Goal: Information Seeking & Learning: Learn about a topic

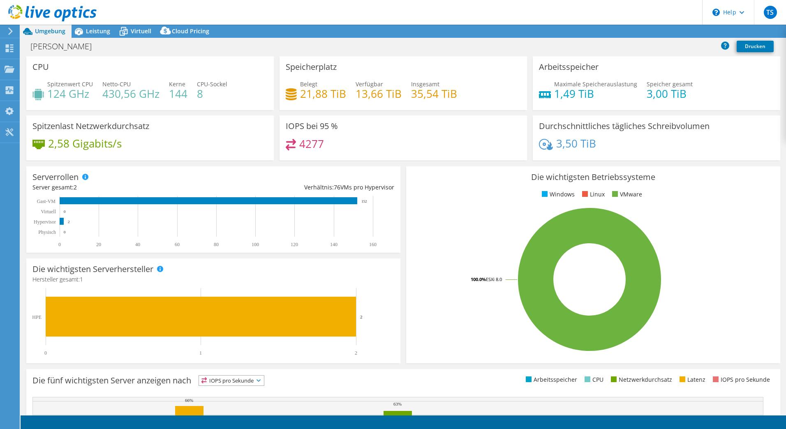
select select "USD"
click at [100, 32] on span "Leistung" at bounding box center [98, 31] width 24 height 8
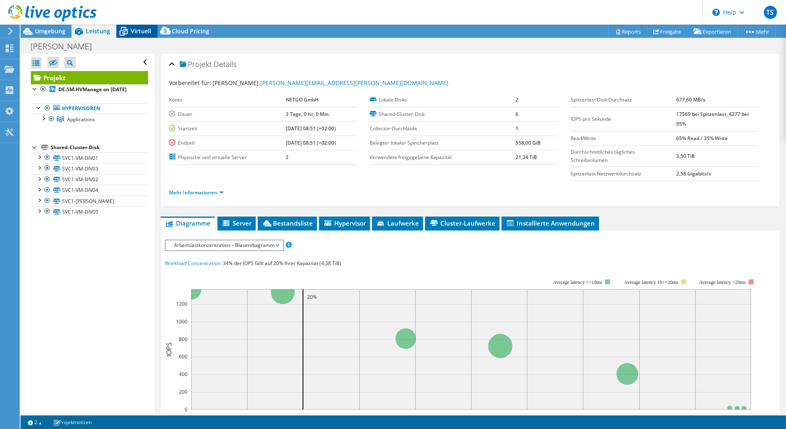
click at [134, 34] on span "Virtuell" at bounding box center [141, 31] width 21 height 8
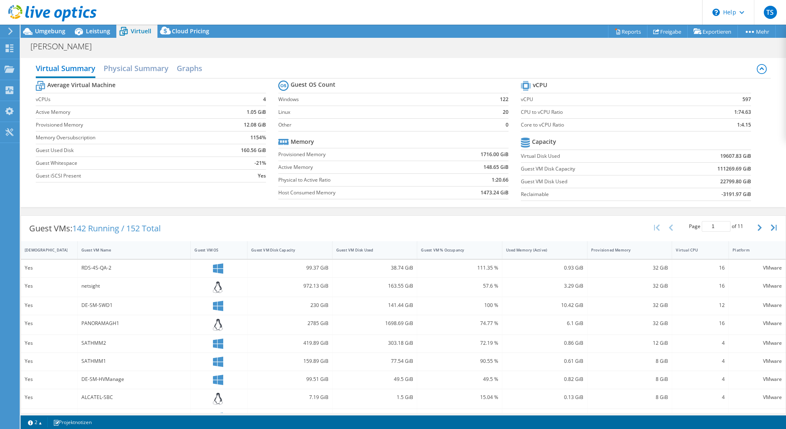
click at [96, 27] on div at bounding box center [48, 14] width 97 height 28
click at [98, 28] on span "Leistung" at bounding box center [98, 31] width 24 height 8
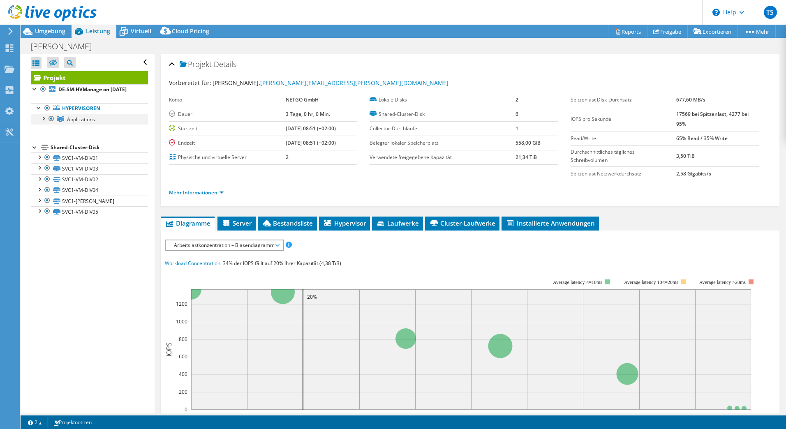
click at [44, 122] on div at bounding box center [43, 118] width 8 height 8
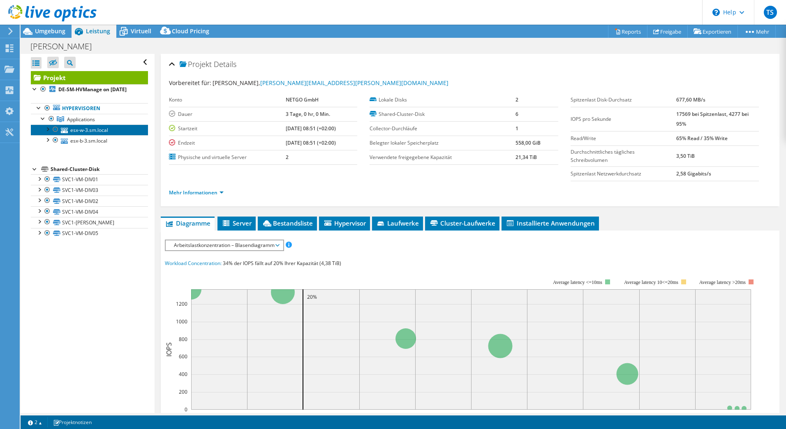
click at [88, 135] on link "esx-w-3.sm.local" at bounding box center [89, 130] width 117 height 11
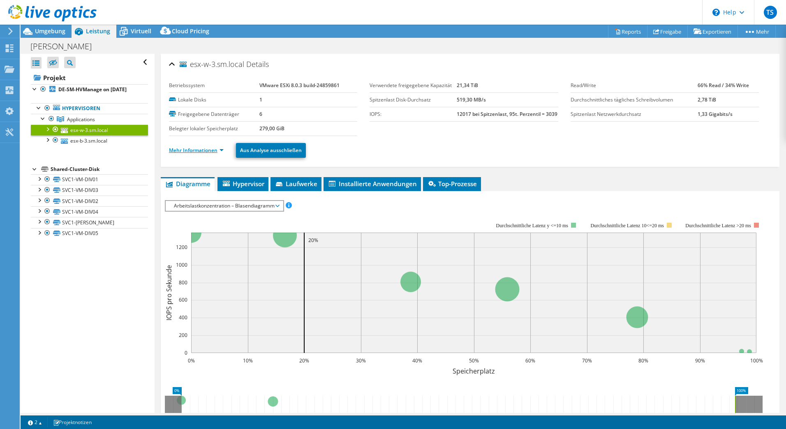
click at [222, 153] on link "Mehr Informationen" at bounding box center [196, 150] width 55 height 7
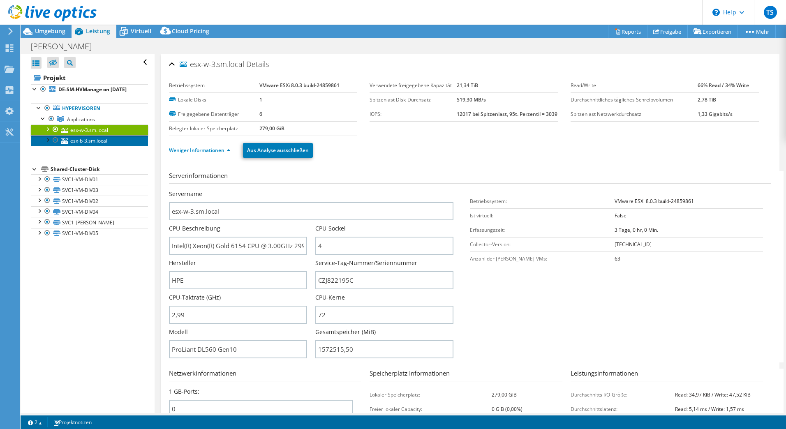
click at [92, 146] on link "esx-b-3.sm.local" at bounding box center [89, 140] width 117 height 11
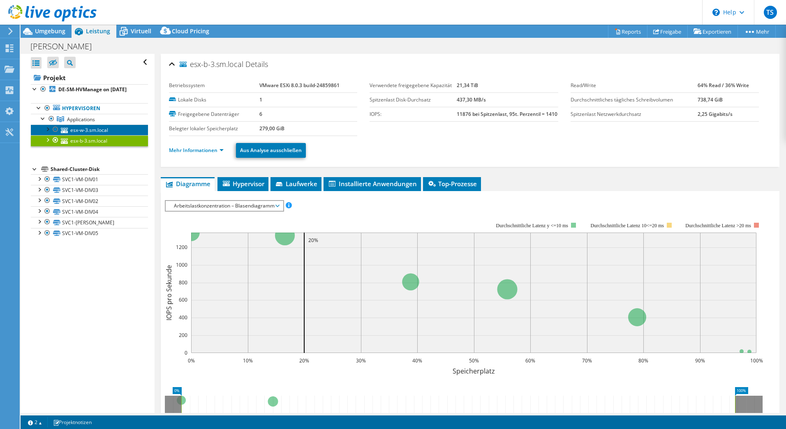
click at [90, 135] on link "esx-w-3.sm.local" at bounding box center [89, 130] width 117 height 11
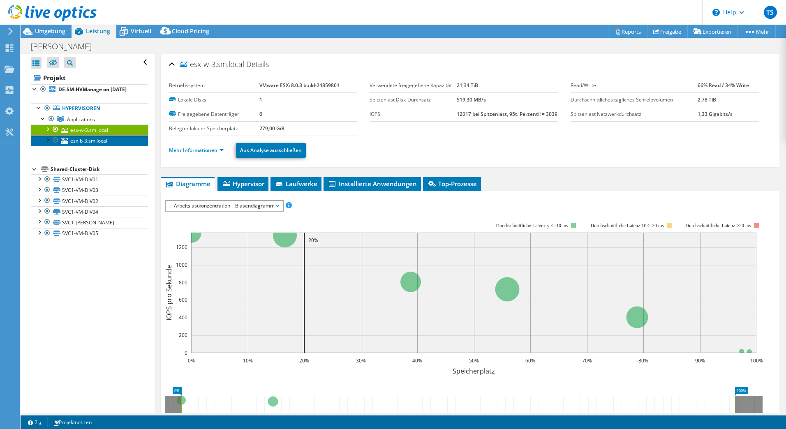
click at [84, 146] on link "esx-b-3.sm.local" at bounding box center [89, 140] width 117 height 11
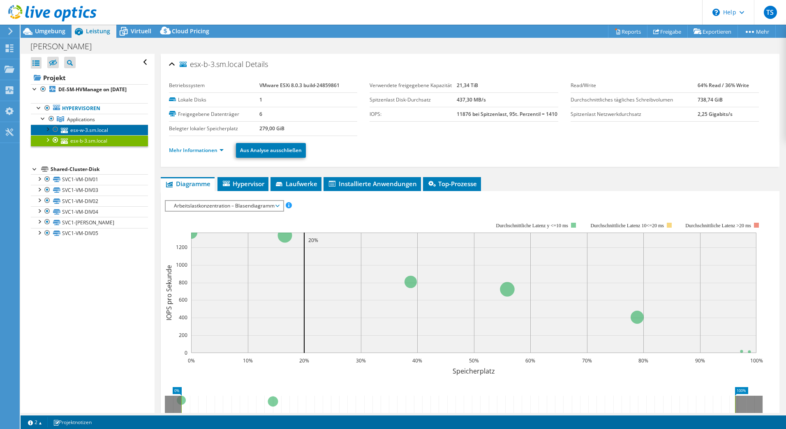
click at [87, 135] on link "esx-w-3.sm.local" at bounding box center [89, 130] width 117 height 11
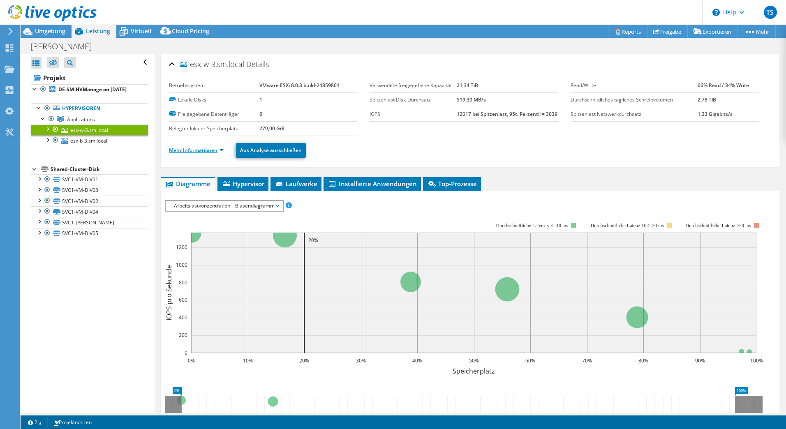
click at [219, 152] on link "Mehr Informationen" at bounding box center [196, 150] width 55 height 7
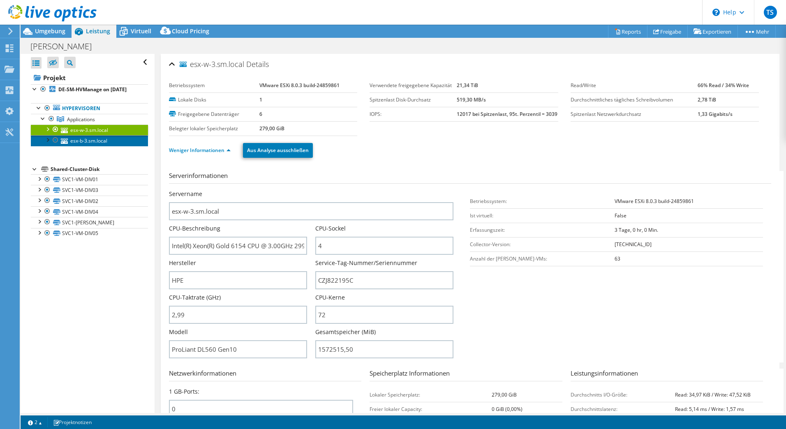
click at [71, 146] on link "esx-b-3.sm.local" at bounding box center [89, 140] width 117 height 11
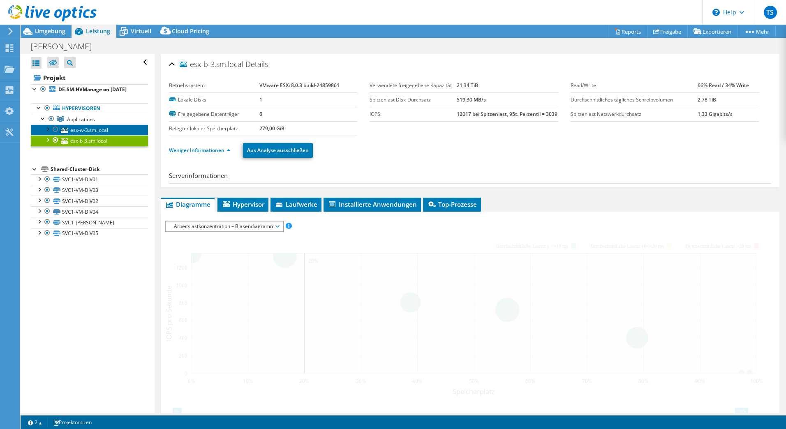
click at [70, 135] on link "esx-w-3.sm.local" at bounding box center [89, 130] width 117 height 11
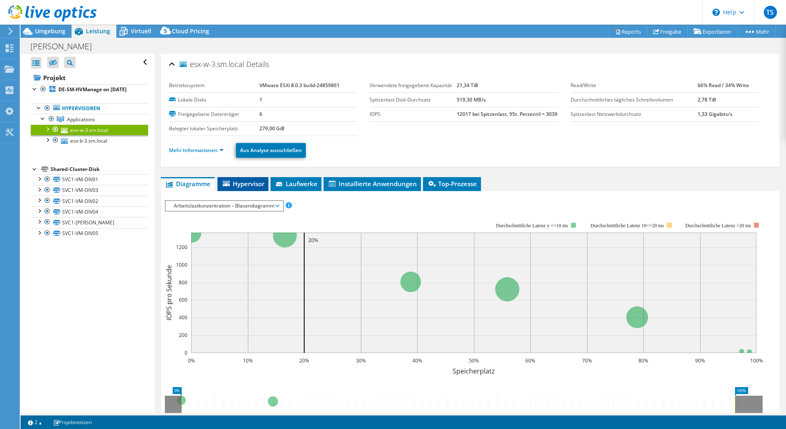
click at [245, 185] on span "Hypervisor" at bounding box center [243, 184] width 43 height 8
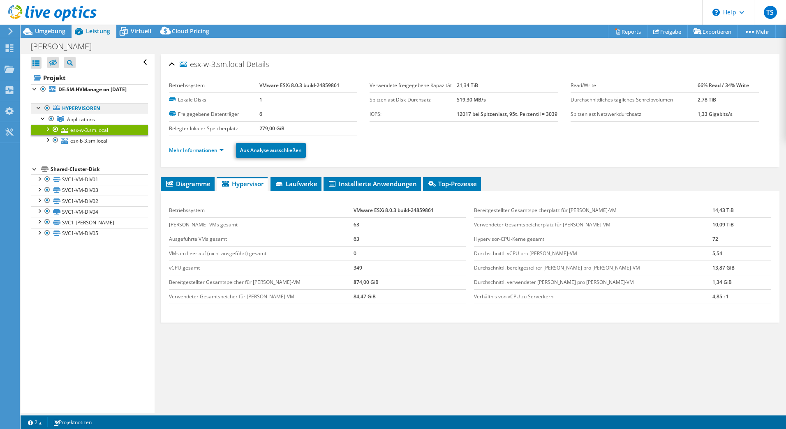
click at [85, 114] on link "Hypervisoren" at bounding box center [89, 108] width 117 height 11
click at [85, 123] on span "Applications" at bounding box center [81, 119] width 28 height 7
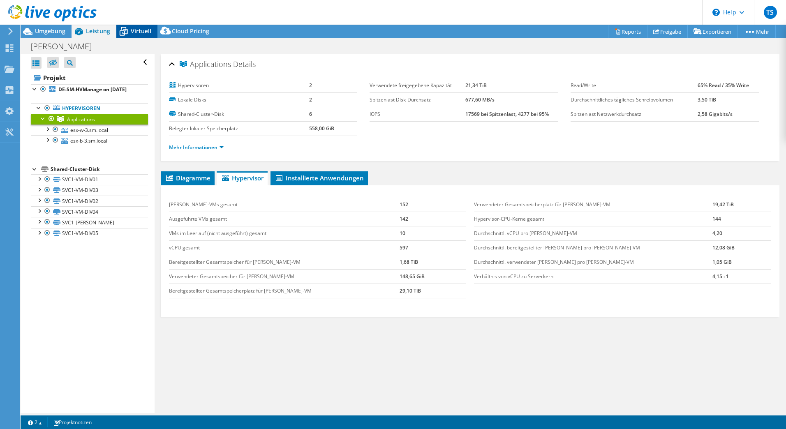
click at [136, 32] on span "Virtuell" at bounding box center [141, 31] width 21 height 8
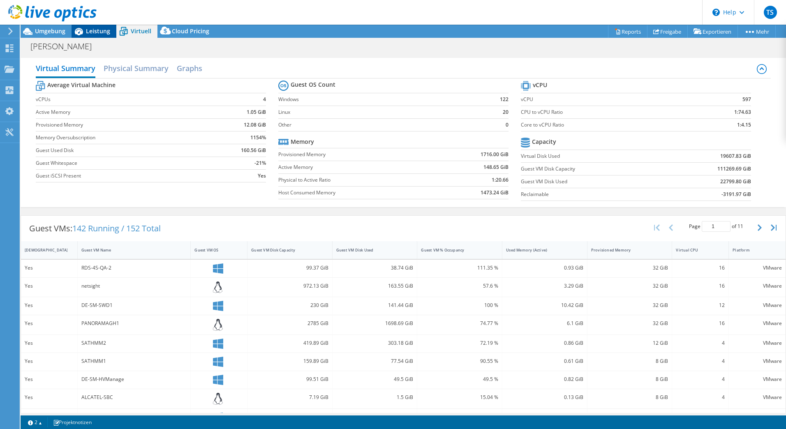
click at [86, 34] on span "Leistung" at bounding box center [98, 31] width 24 height 8
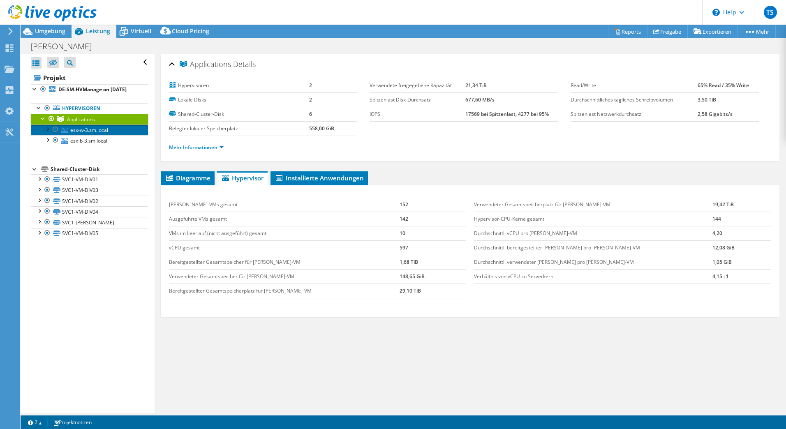
click at [79, 135] on link "esx-w-3.sm.local" at bounding box center [89, 130] width 117 height 11
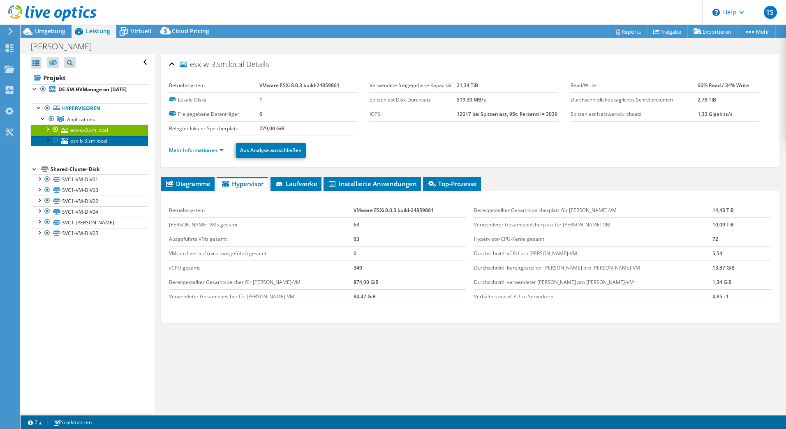
click at [90, 146] on link "esx-b-3.sm.local" at bounding box center [89, 140] width 117 height 11
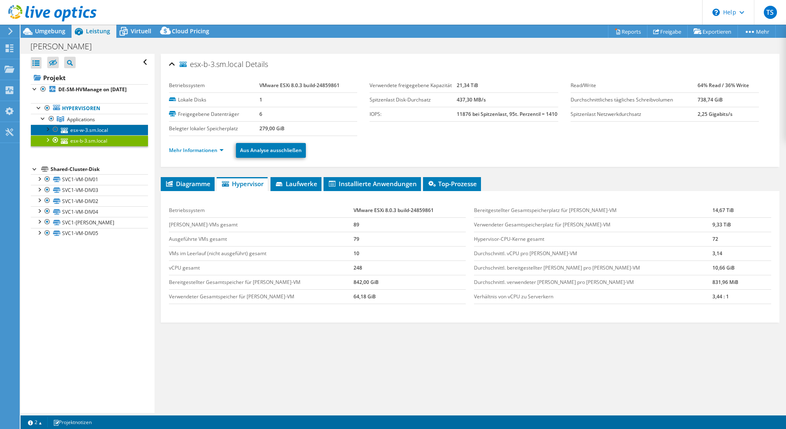
click at [95, 135] on link "esx-w-3.sm.local" at bounding box center [89, 130] width 117 height 11
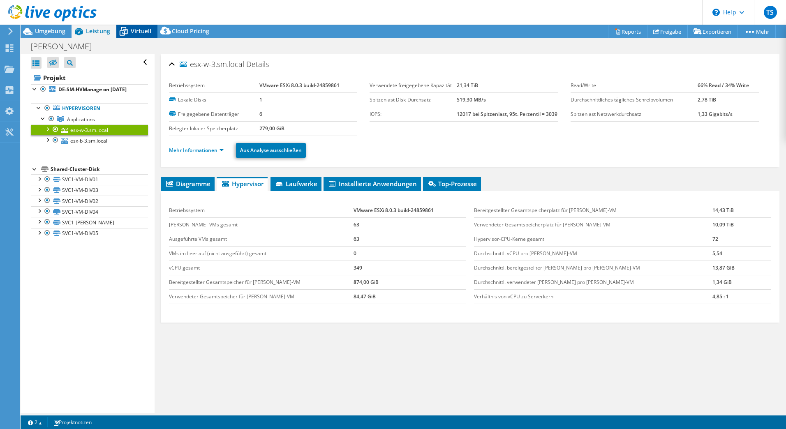
click at [139, 25] on div "Virtuell" at bounding box center [136, 31] width 41 height 13
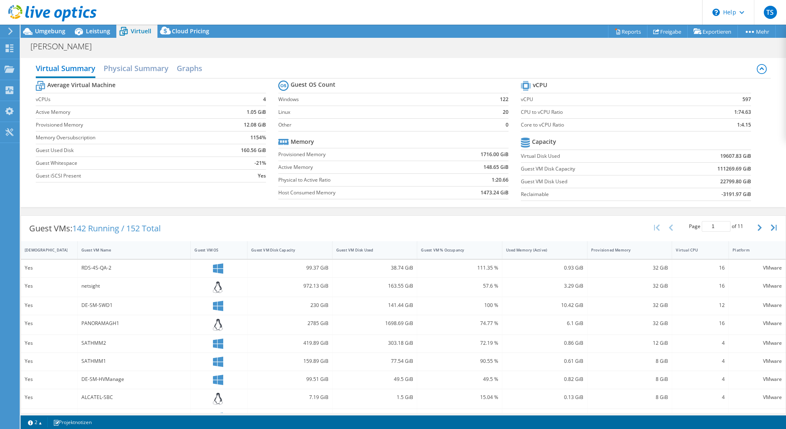
click at [742, 125] on b "1:4.15" at bounding box center [744, 125] width 14 height 8
click at [695, 252] on div "Virtual CPU" at bounding box center [695, 249] width 39 height 5
click at [691, 250] on div "Virtual CPU" at bounding box center [695, 249] width 39 height 5
click at [51, 31] on span "Umgebung" at bounding box center [50, 31] width 30 height 8
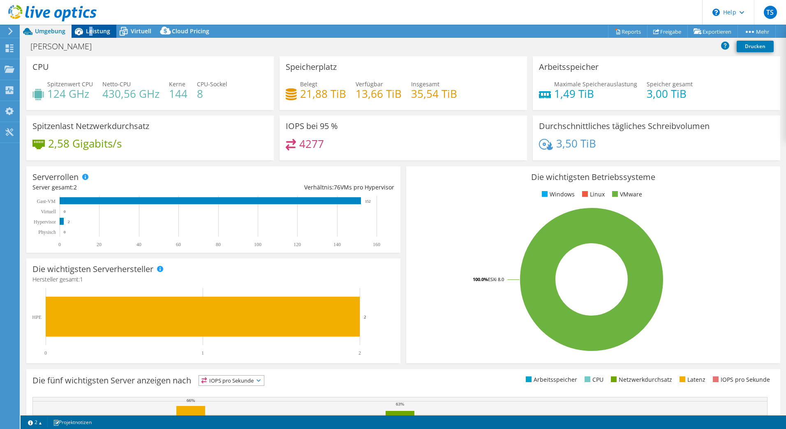
click at [91, 32] on span "Leistung" at bounding box center [98, 31] width 24 height 8
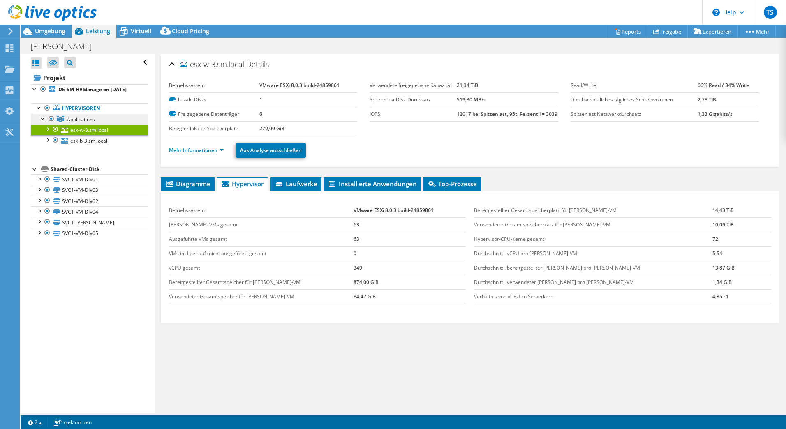
click at [78, 121] on link "Applications" at bounding box center [89, 119] width 117 height 11
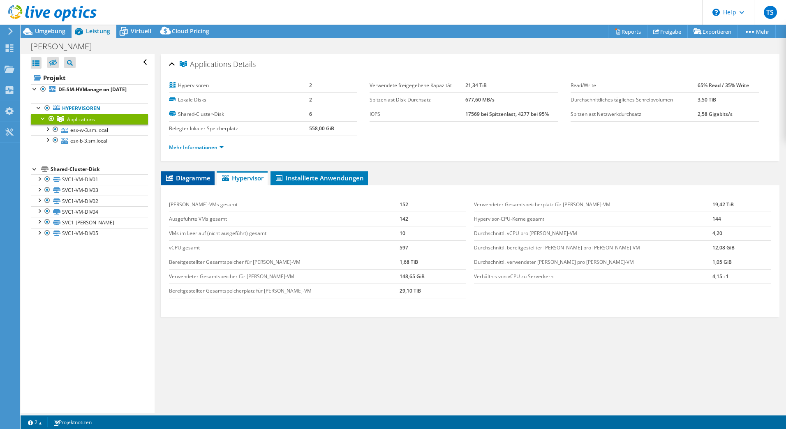
click at [183, 181] on span "Diagramme" at bounding box center [188, 178] width 46 height 8
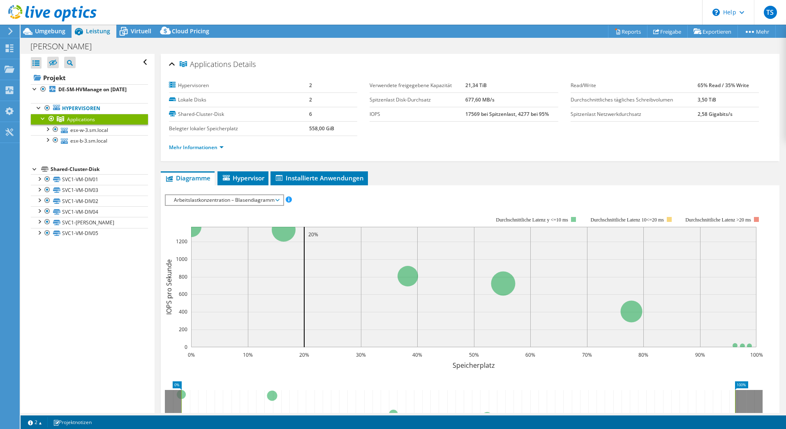
click at [271, 202] on span "Arbeitslastkonzentration – Blasendiagramm" at bounding box center [224, 200] width 109 height 10
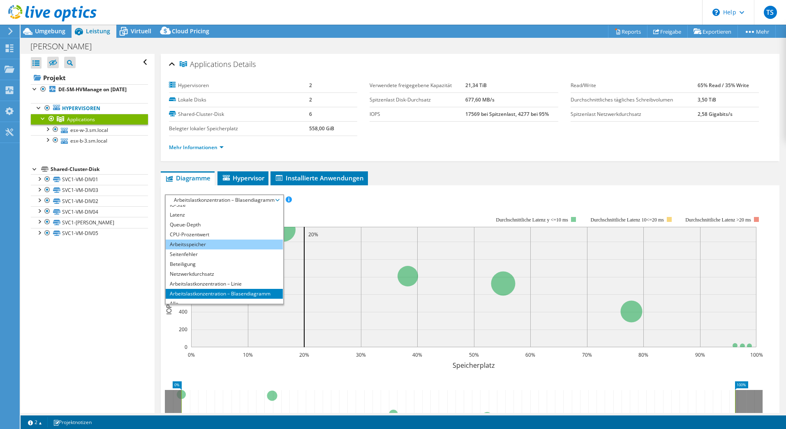
scroll to position [30, 0]
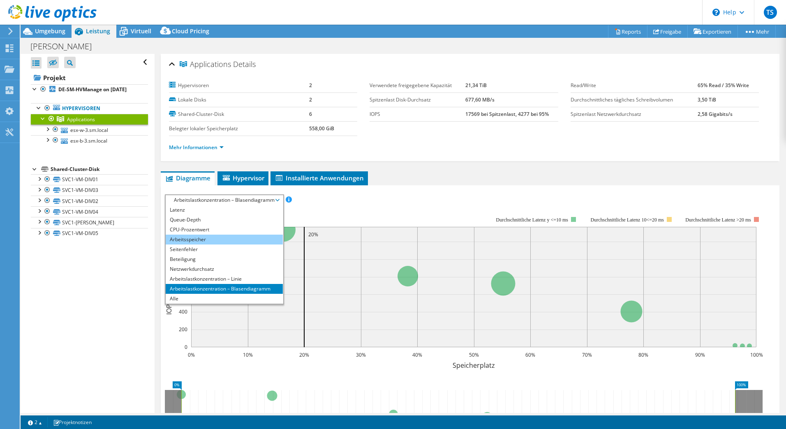
click at [240, 238] on li "Arbeitsspeicher" at bounding box center [224, 240] width 117 height 10
